Goal: Information Seeking & Learning: Find specific fact

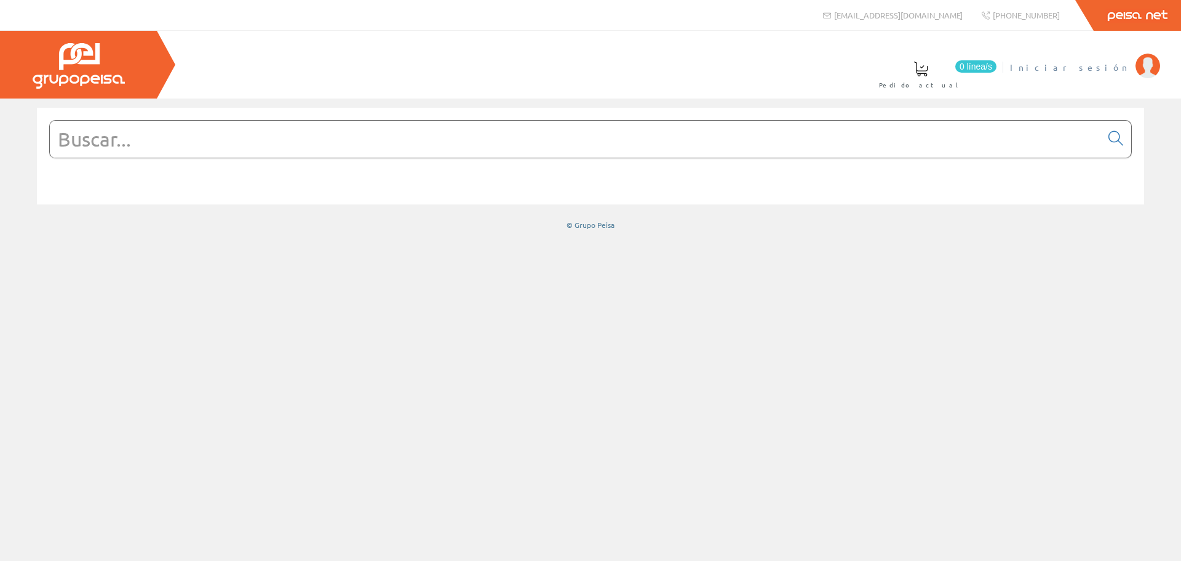
click at [1097, 66] on span "Iniciar sesión" at bounding box center [1069, 67] width 119 height 12
click at [251, 155] on input "text" at bounding box center [576, 139] width 1052 height 37
paste input "PNT-004"
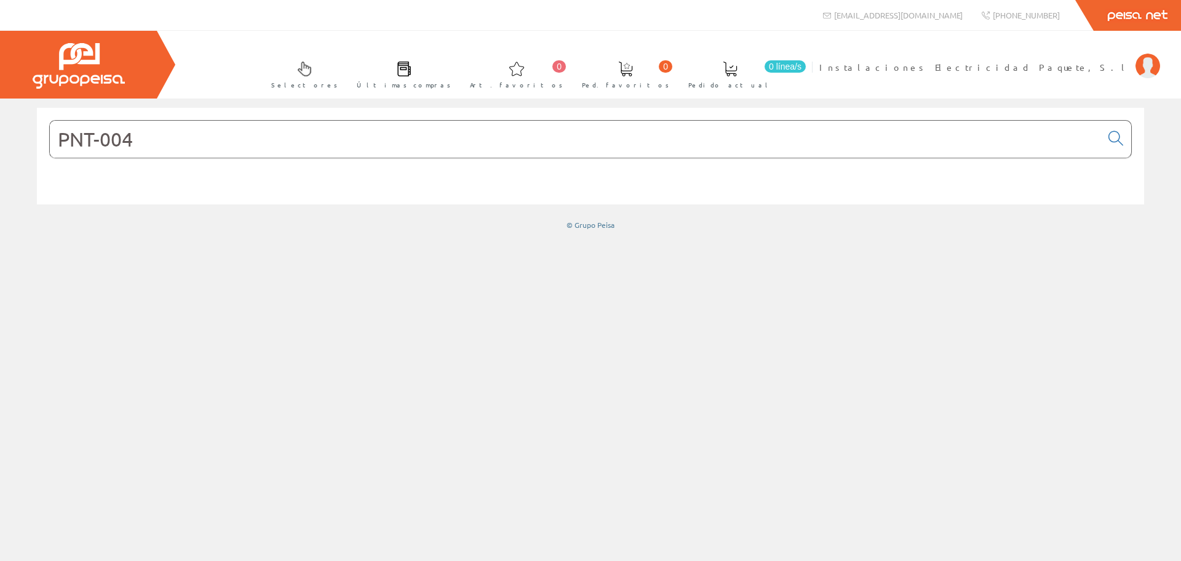
type input "PNT-004"
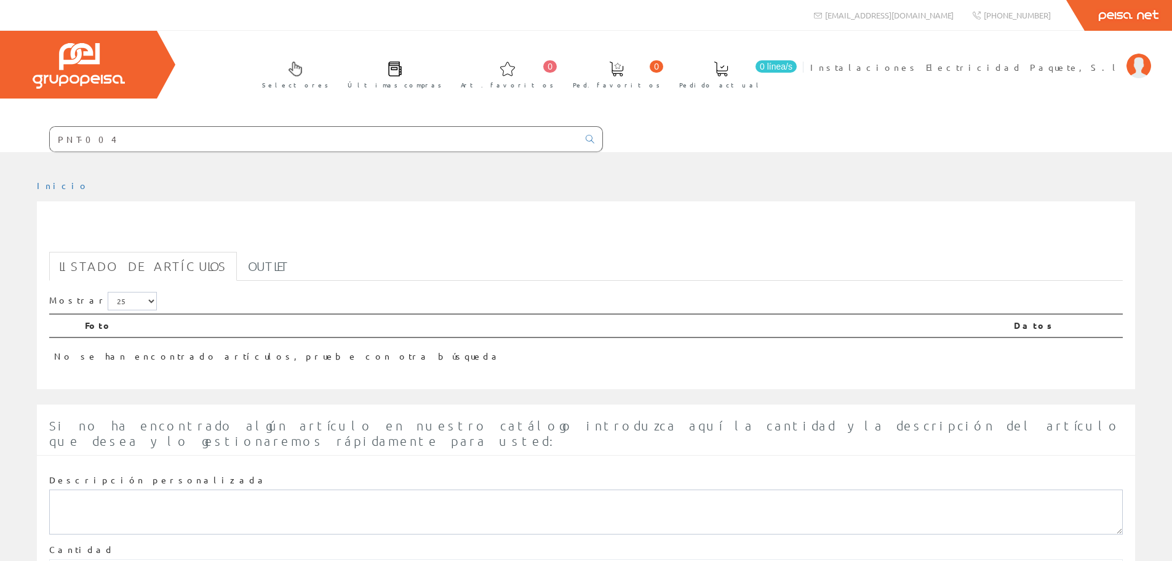
click at [242, 134] on input "PNT-004" at bounding box center [314, 139] width 529 height 25
drag, startPoint x: 163, startPoint y: 134, endPoint x: 17, endPoint y: 65, distance: 161.8
click at [0, 118] on div "Selectores Últimas compras 0 0" at bounding box center [586, 91] width 1172 height 121
paste input "ANTALLA ESTANCA P/TUBO LED IP65 ABS+PC 2X1200"
type input "PANTALLA ESTANCA P/TUBO LED IP65 ABS+PC 2X1200"
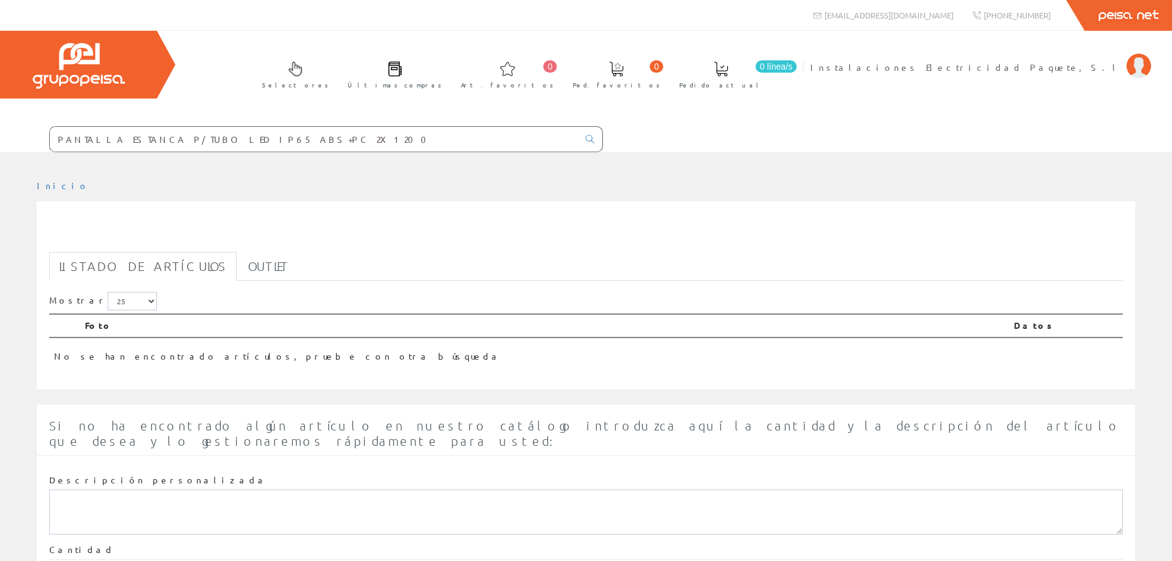
click at [323, 132] on input "PANTALLA ESTANCA P/TUBO LED IP65 ABS+PC 2X1200" at bounding box center [314, 139] width 529 height 25
drag, startPoint x: 140, startPoint y: 140, endPoint x: 341, endPoint y: 137, distance: 201.2
click at [340, 137] on input "PANTALLA ESTANCA P/TUBO LED IP65 ABS+PC 2X1200" at bounding box center [314, 139] width 529 height 25
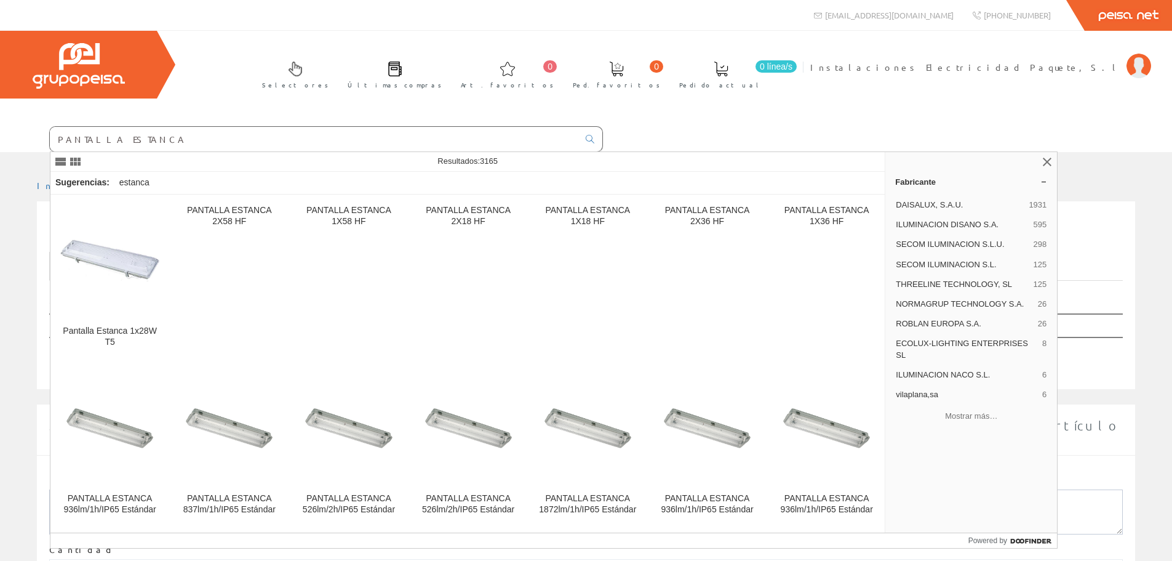
type input "PANTALLA ESTANCA"
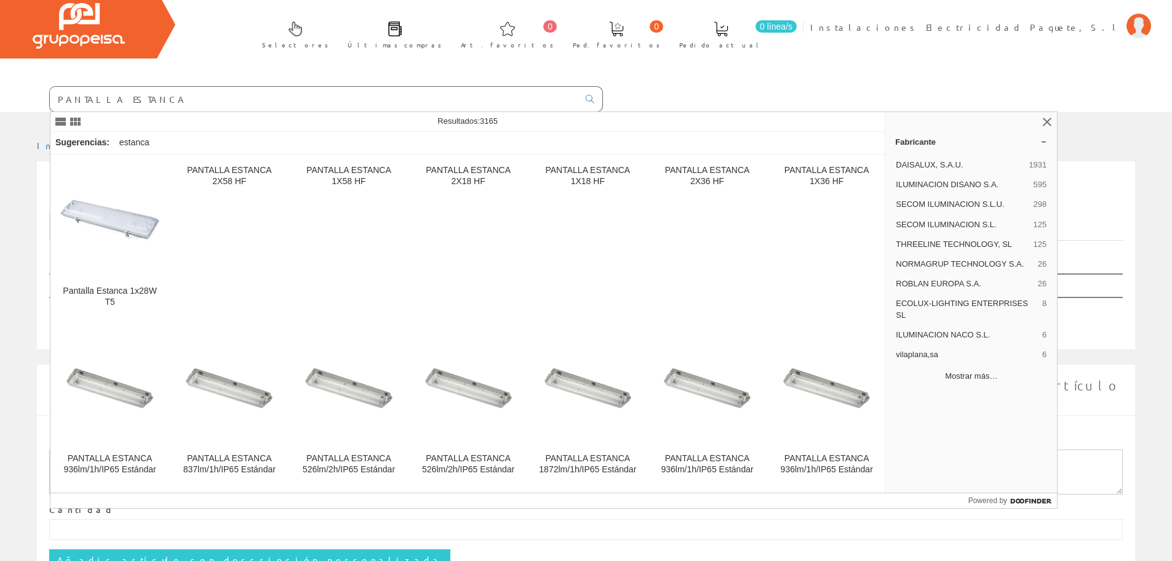
scroll to position [62, 0]
